Goal: Information Seeking & Learning: Learn about a topic

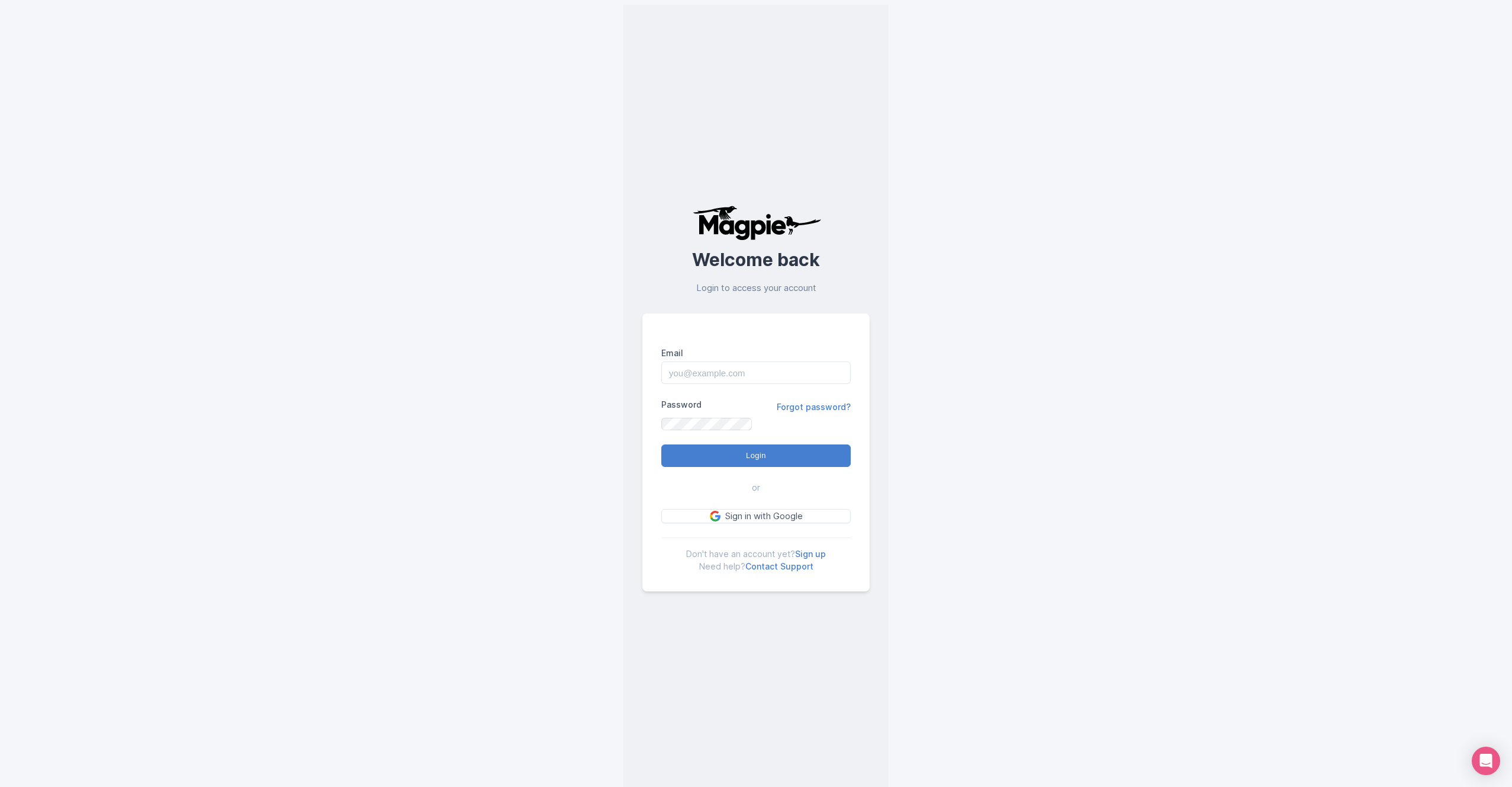
click at [661, 346] on div "Email" at bounding box center [756, 365] width 190 height 37
click at [690, 205] on img at bounding box center [757, 223] width 133 height 35
click at [738, 363] on input "Email" at bounding box center [754, 368] width 190 height 23
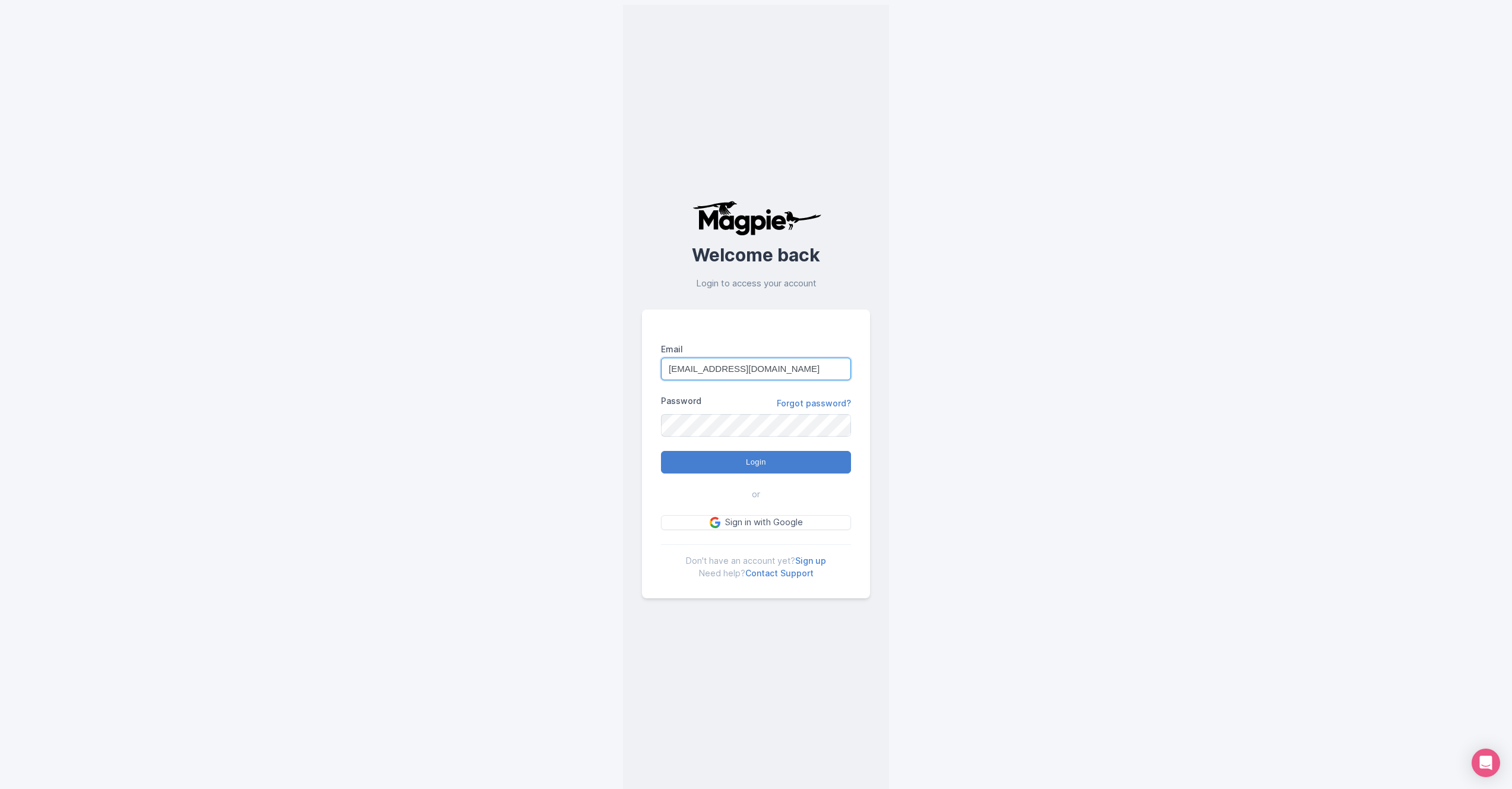
type input "eminentlimo@gmail.com"
click at [661, 451] on input "Login" at bounding box center [756, 462] width 190 height 23
type input "Logging in..."
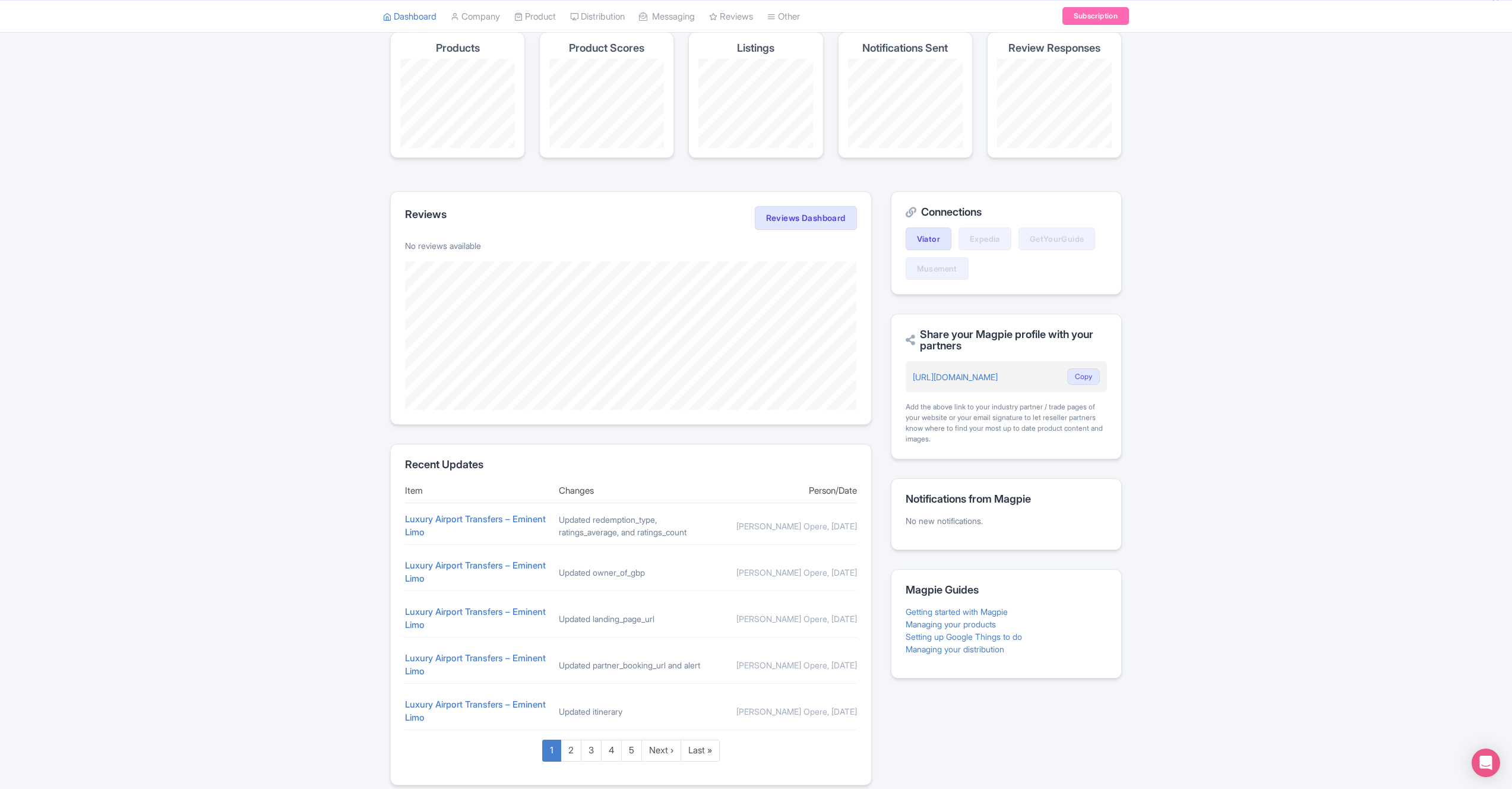
scroll to position [84, 0]
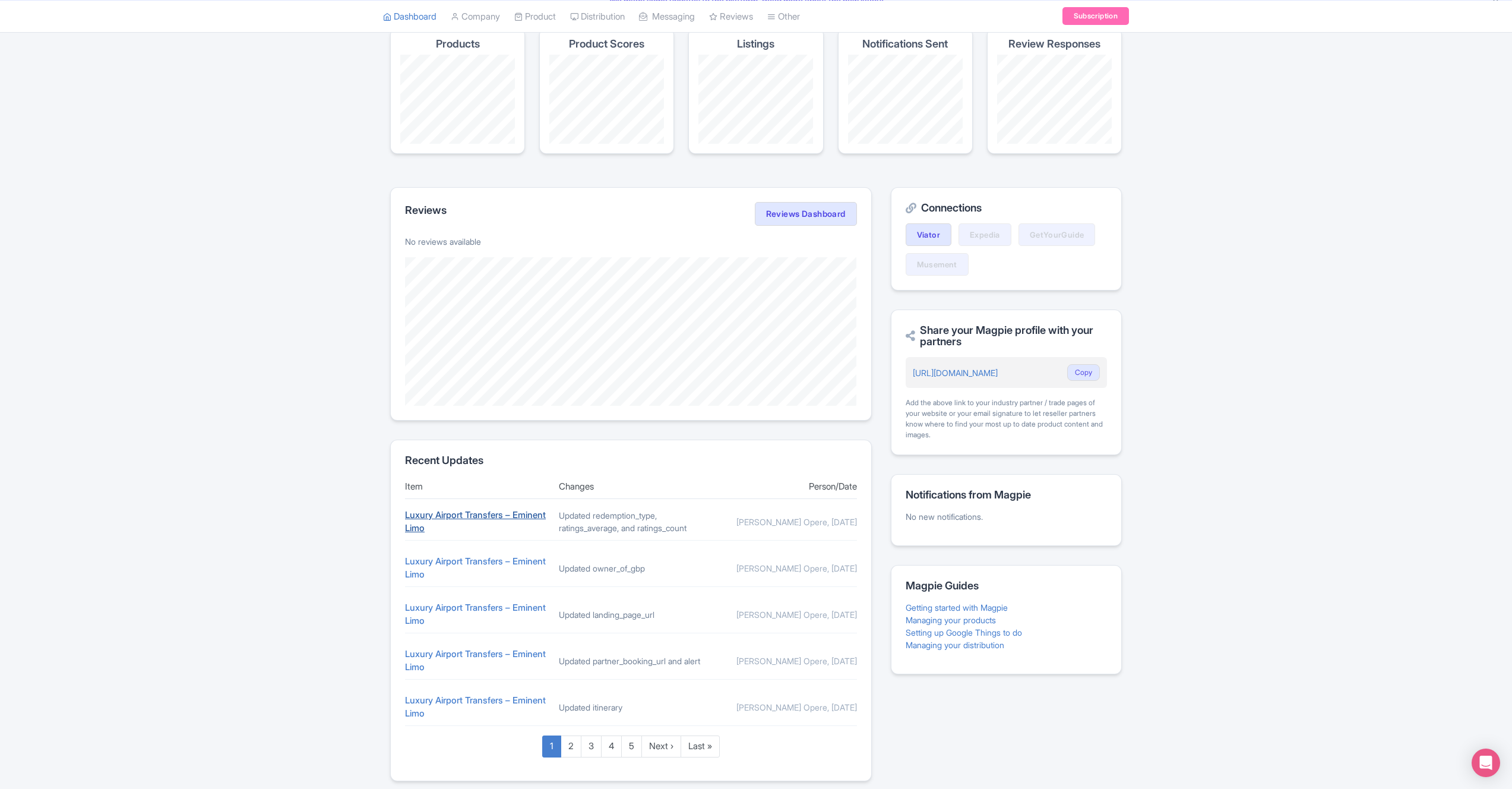
click at [428, 522] on link "Luxury Airport Transfers – Eminent Limo" at bounding box center [476, 521] width 141 height 25
click at [430, 523] on link "Luxury Airport Transfers – Eminent Limo" at bounding box center [461, 521] width 112 height 25
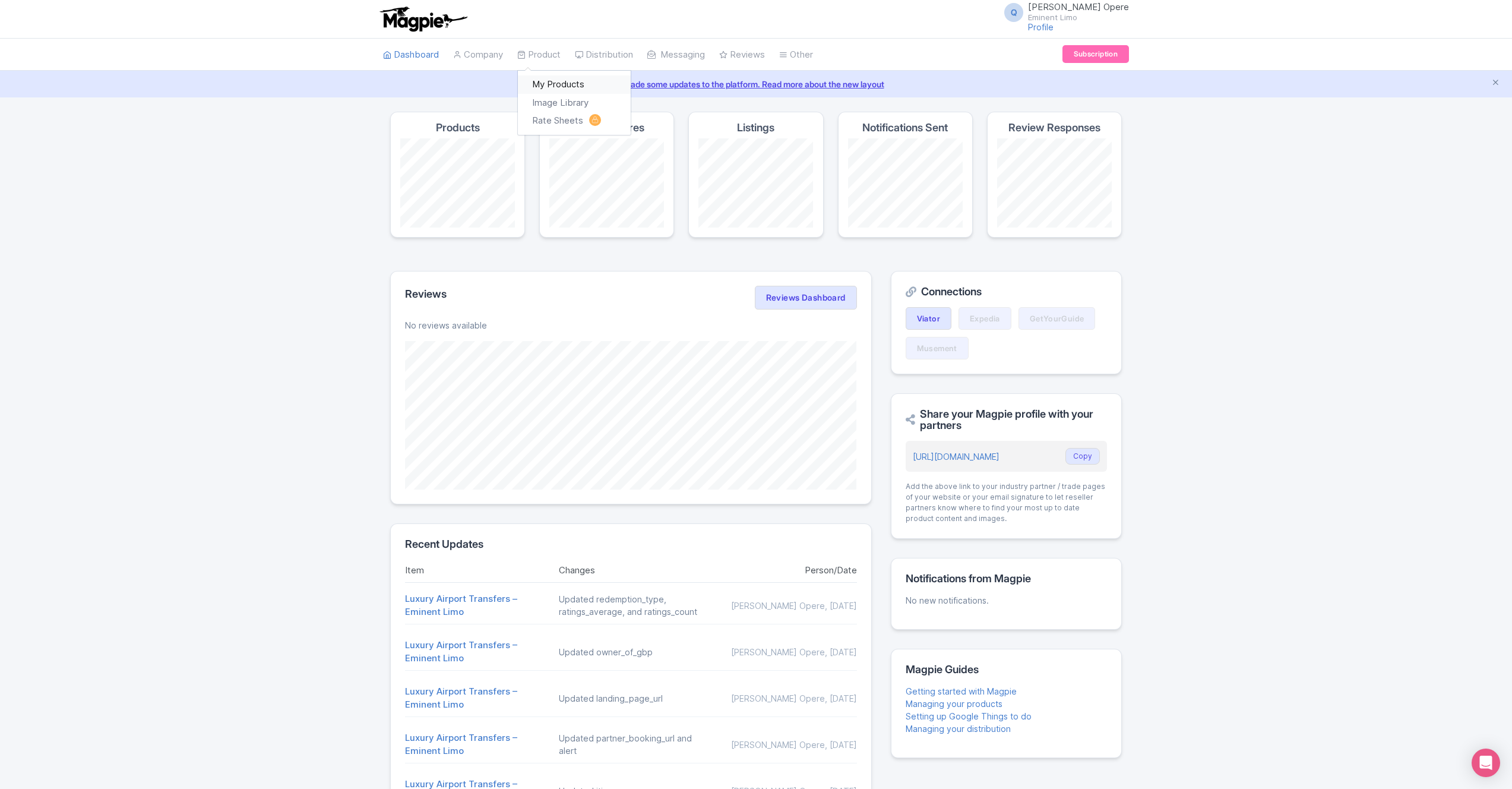
click at [559, 85] on link "My Products" at bounding box center [575, 85] width 113 height 19
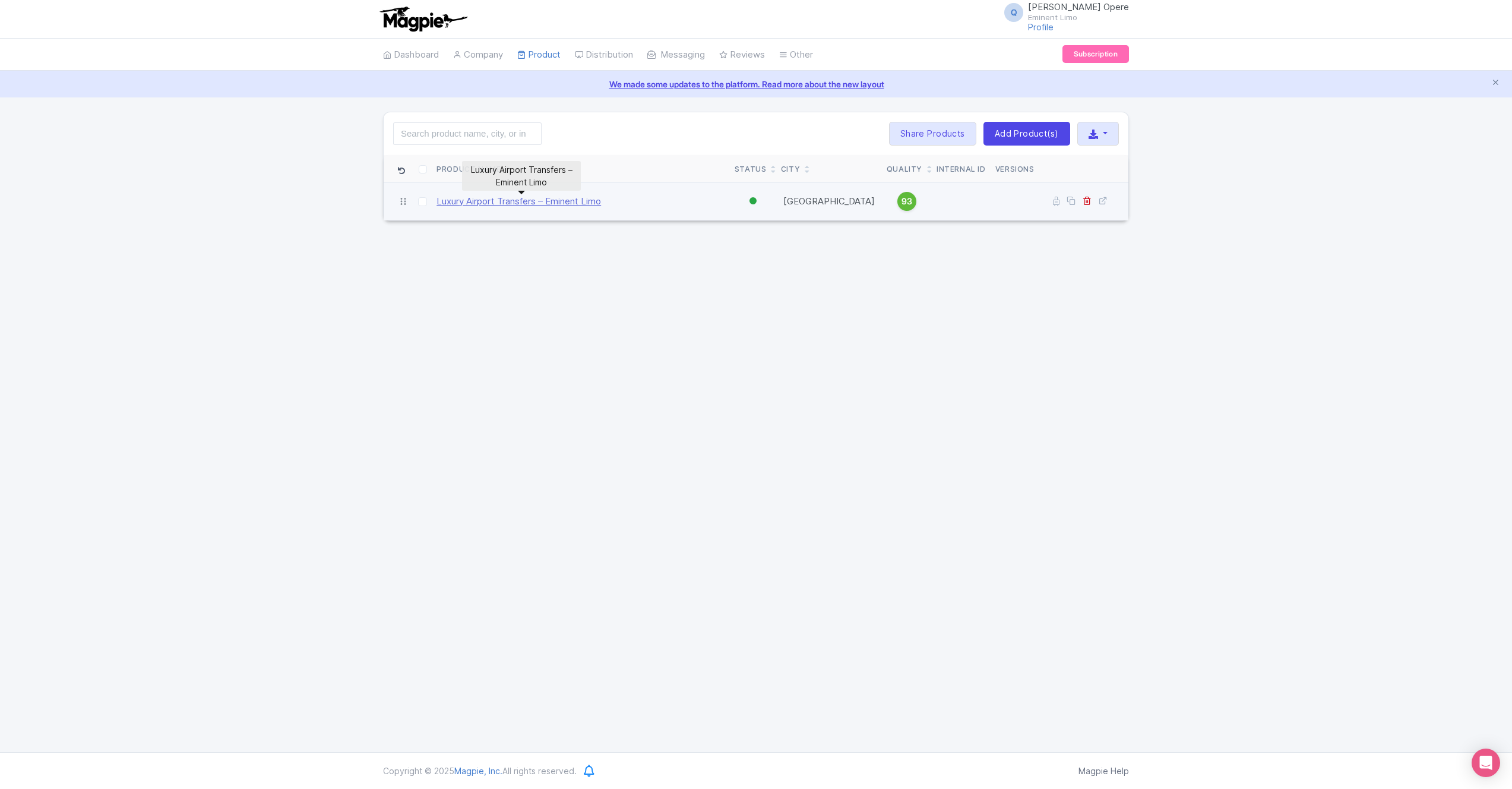
click at [491, 201] on link "Luxury Airport Transfers – Eminent Limo" at bounding box center [519, 201] width 164 height 14
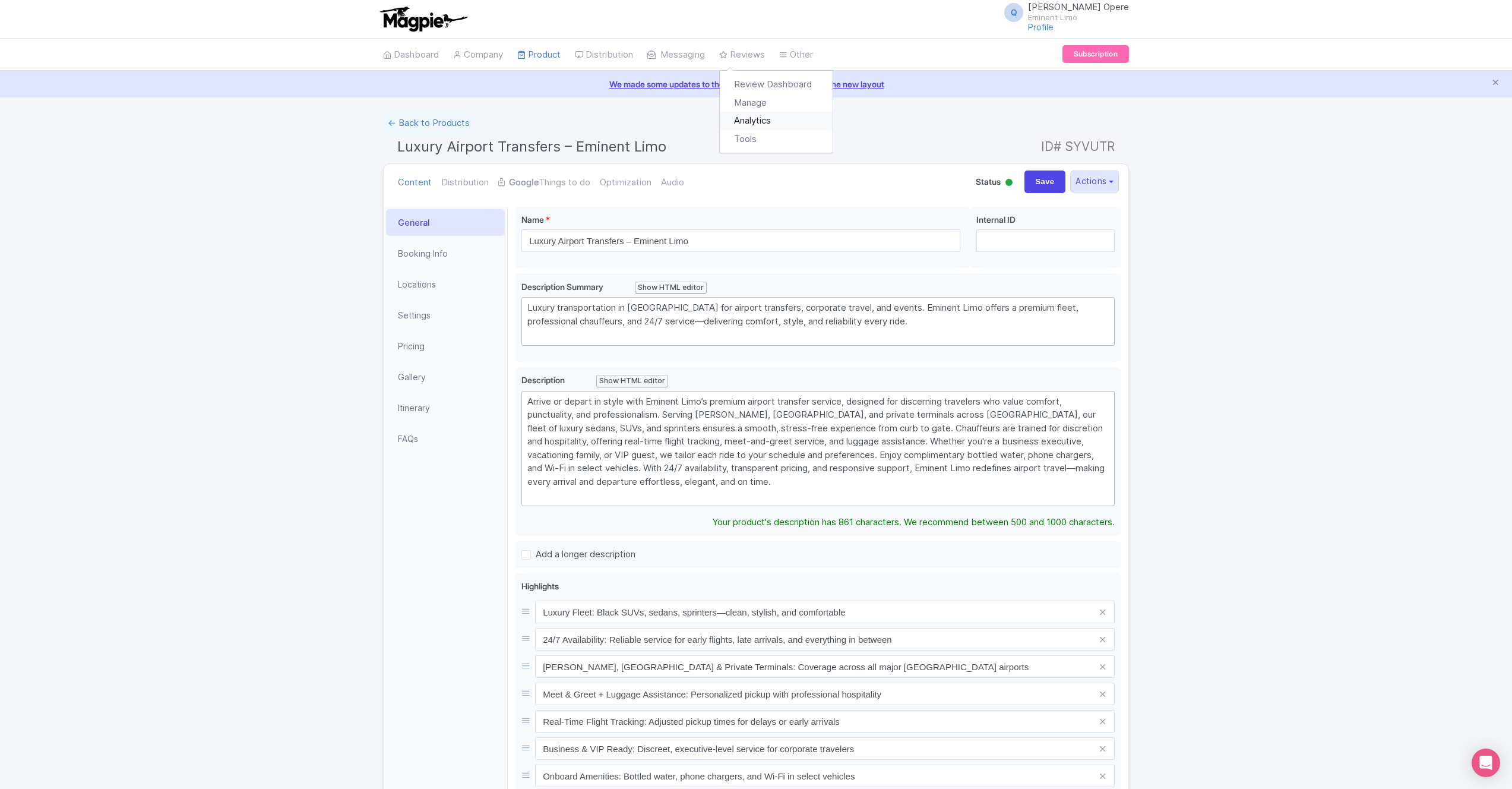
click at [762, 121] on link "Analytics" at bounding box center [776, 121] width 113 height 19
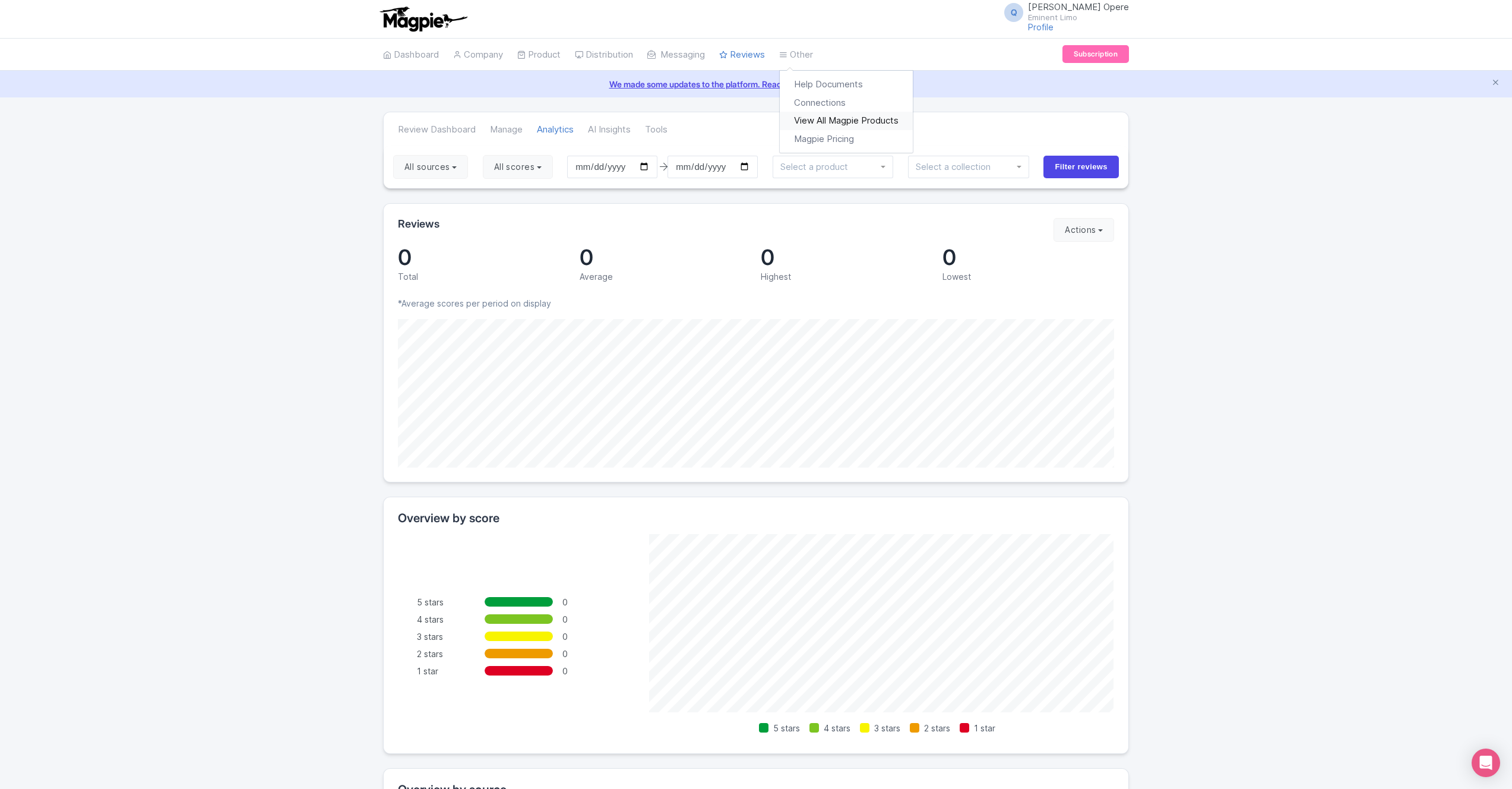
click at [813, 114] on link "View All Magpie Products" at bounding box center [846, 121] width 133 height 19
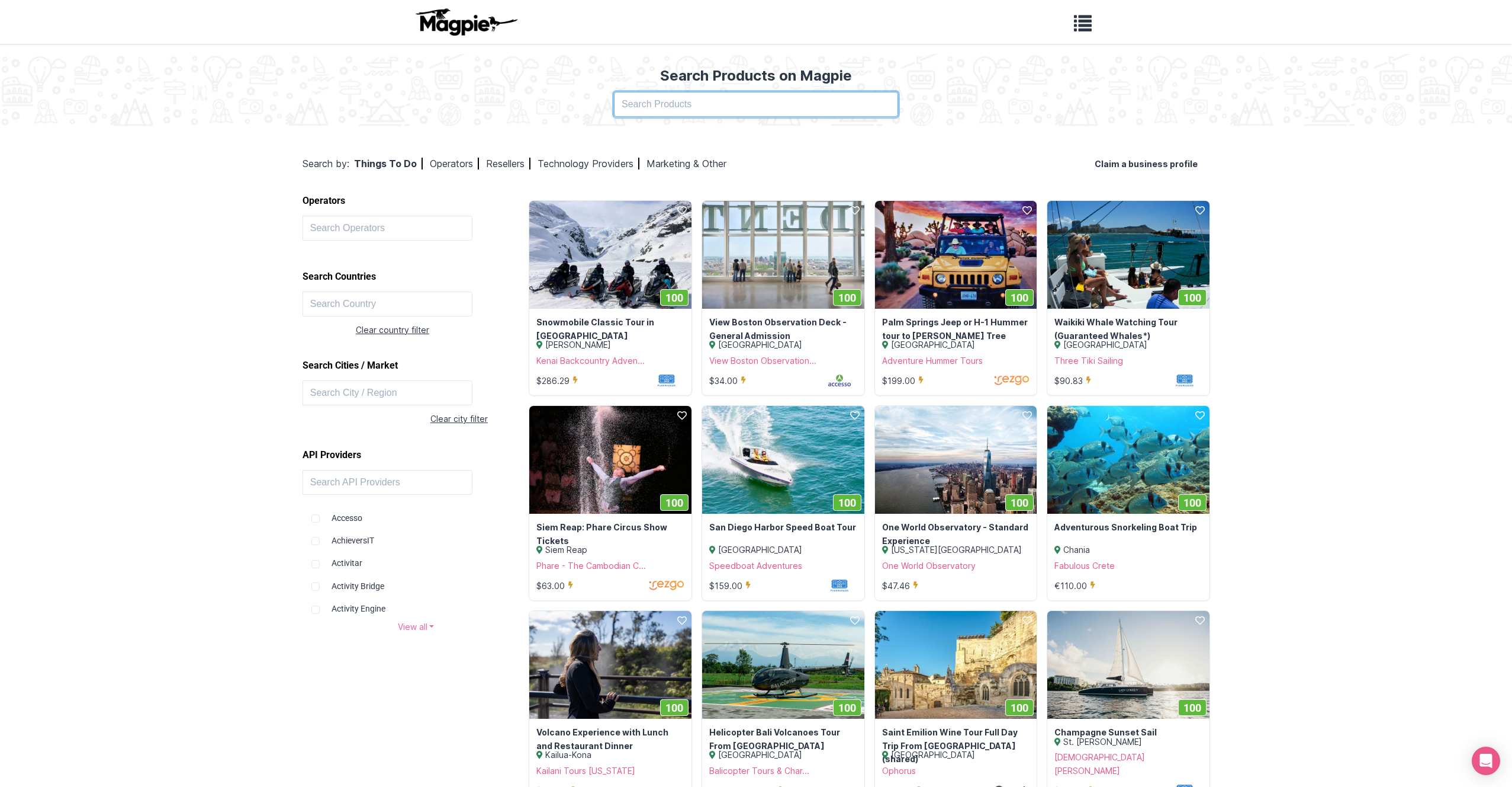
click at [647, 105] on input "text" at bounding box center [756, 104] width 284 height 25
click at [336, 391] on input "text" at bounding box center [388, 392] width 170 height 25
type input "chicago"
click button at bounding box center [0, 0] width 0 height 0
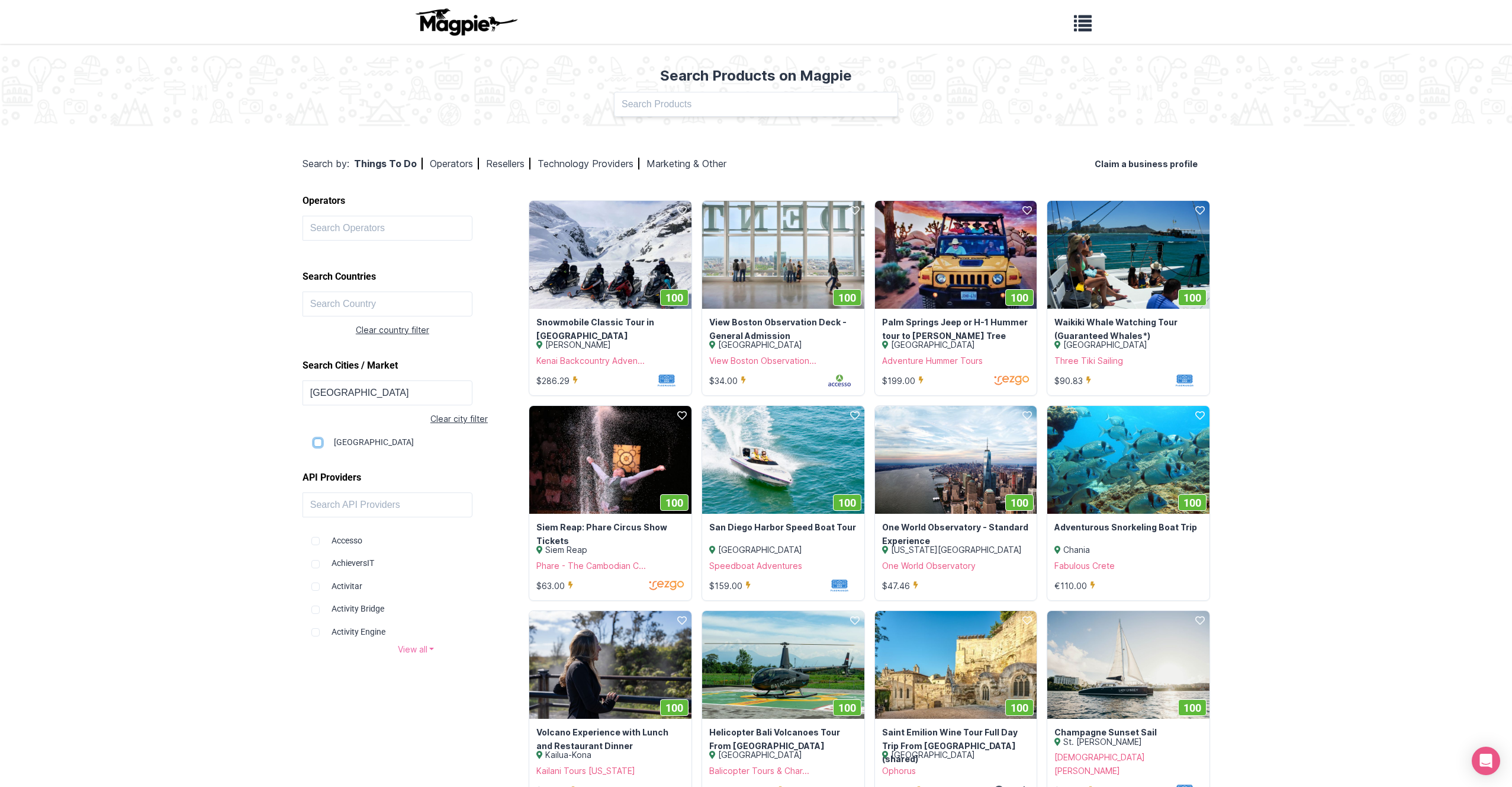
click at [317, 443] on input "checkbox" at bounding box center [318, 442] width 8 height 8
checkbox input "true"
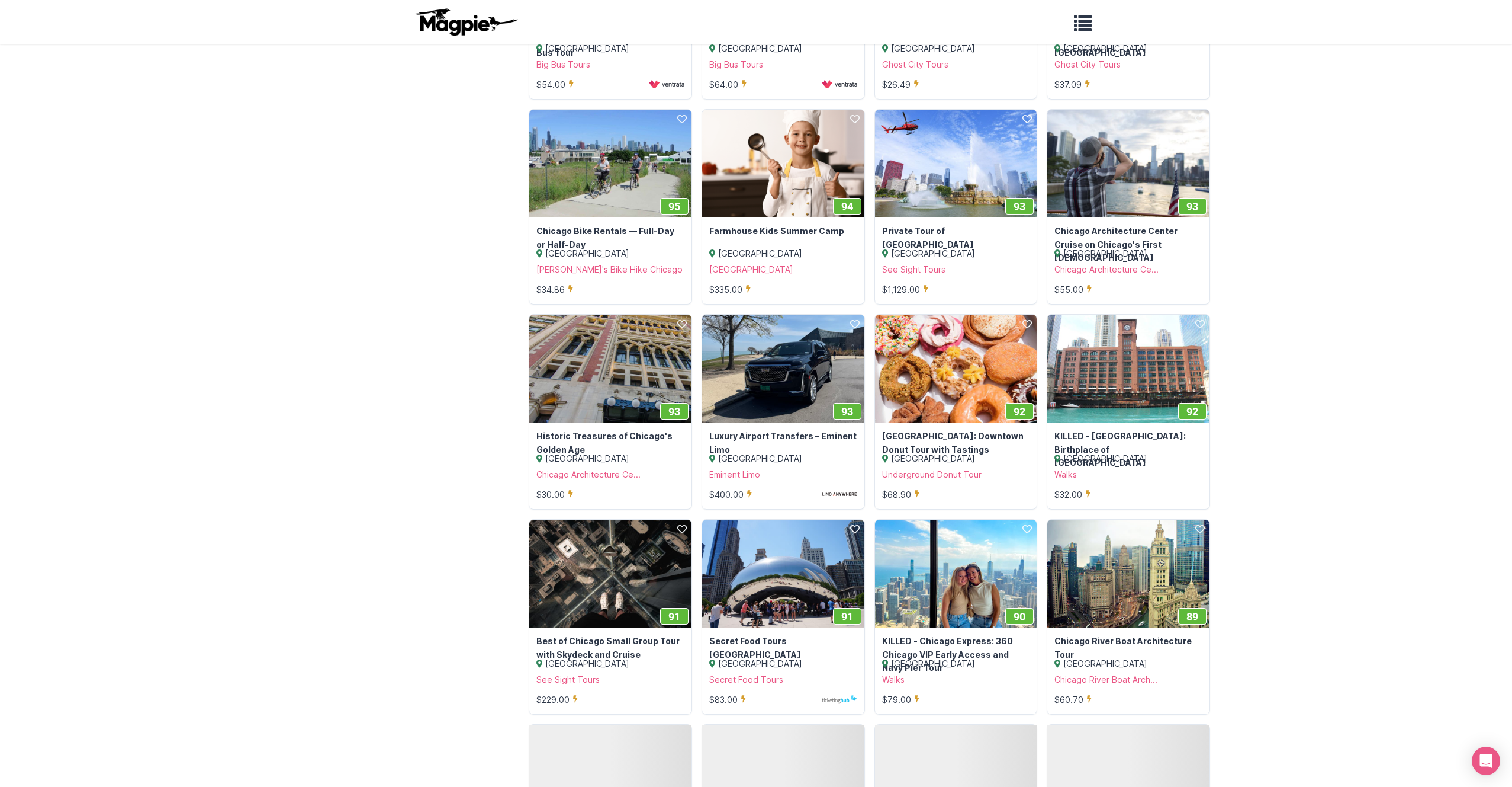
scroll to position [1077, 0]
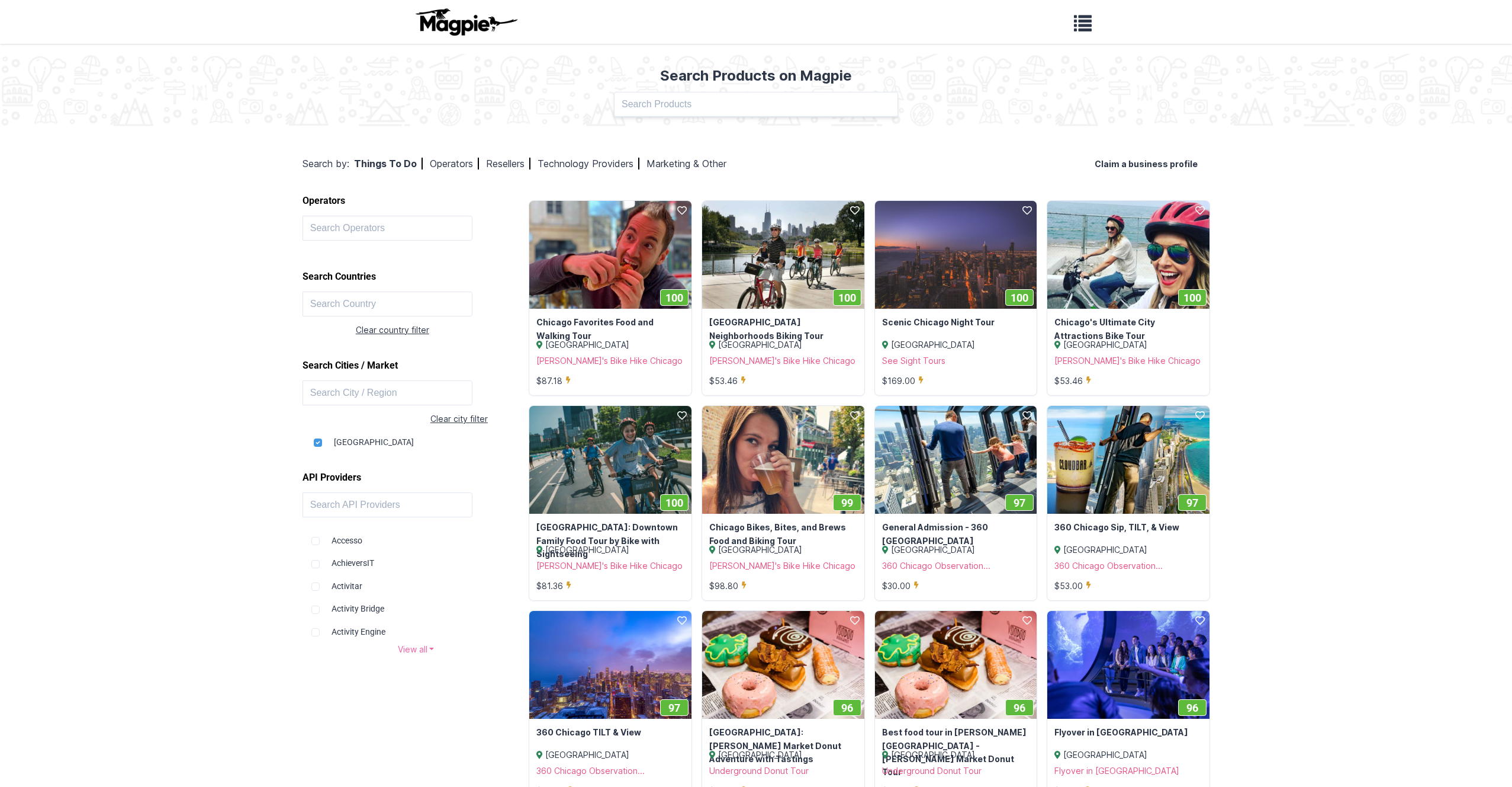
scroll to position [1077, 0]
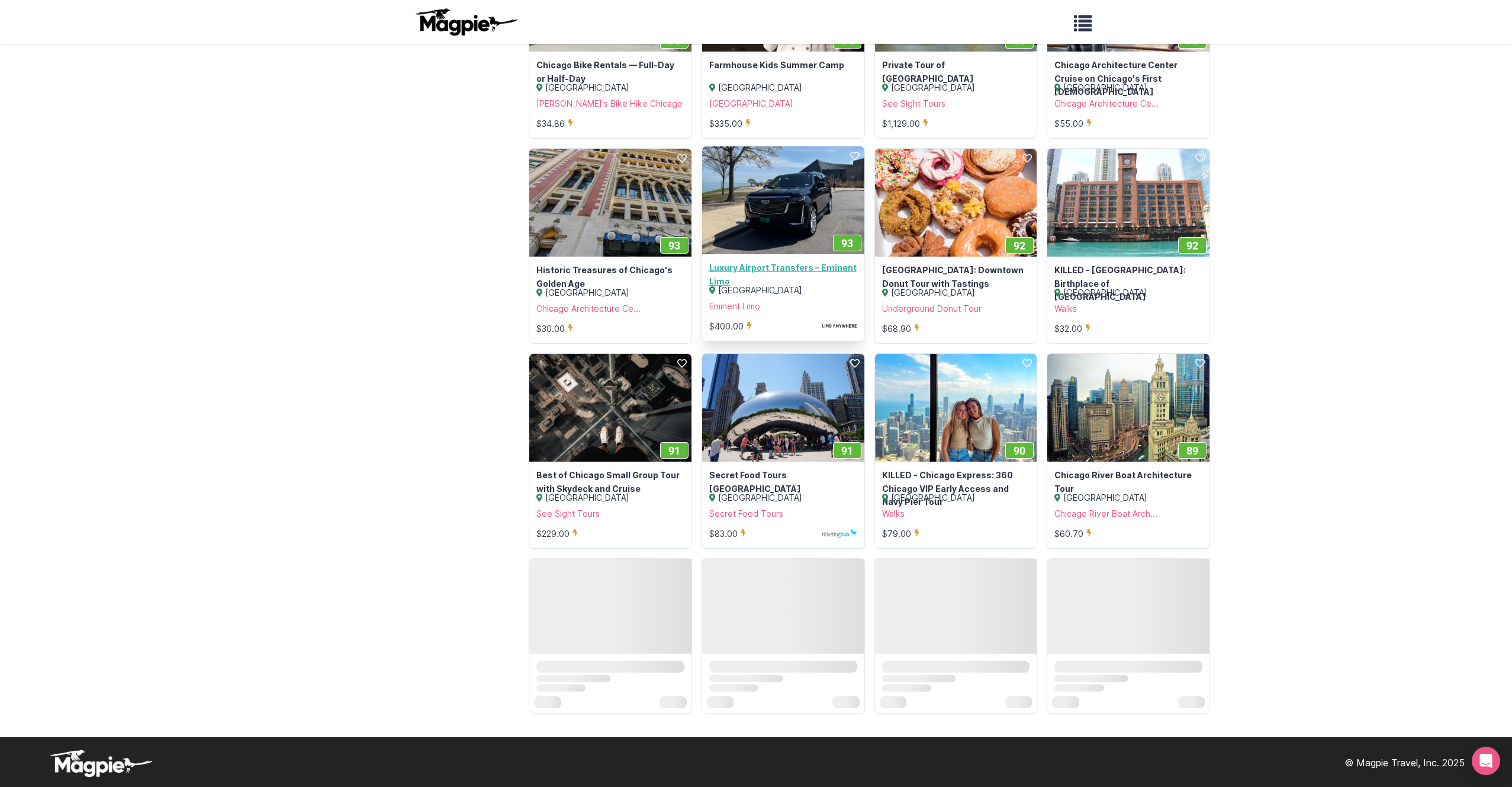
click at [728, 269] on link "Luxury Airport Transfers – Eminent Limo" at bounding box center [783, 274] width 148 height 27
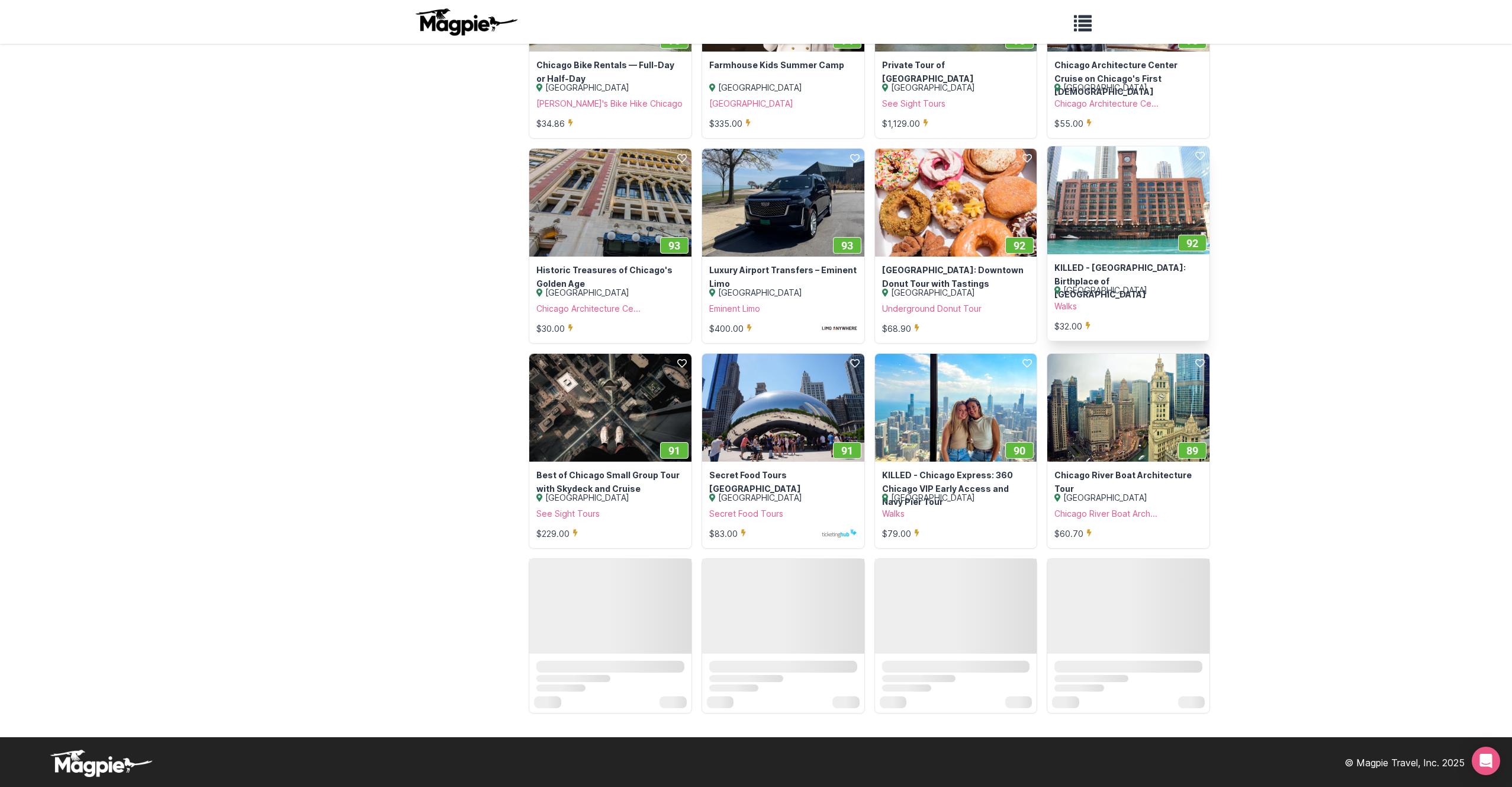
click at [1108, 281] on div "Chicago Walks $32.00" at bounding box center [1129, 307] width 162 height 66
click at [1089, 268] on link "KILLED - Chicago Riverwalk: Birthplace of Chicago" at bounding box center [1129, 281] width 148 height 39
